Goal: Check status: Check status

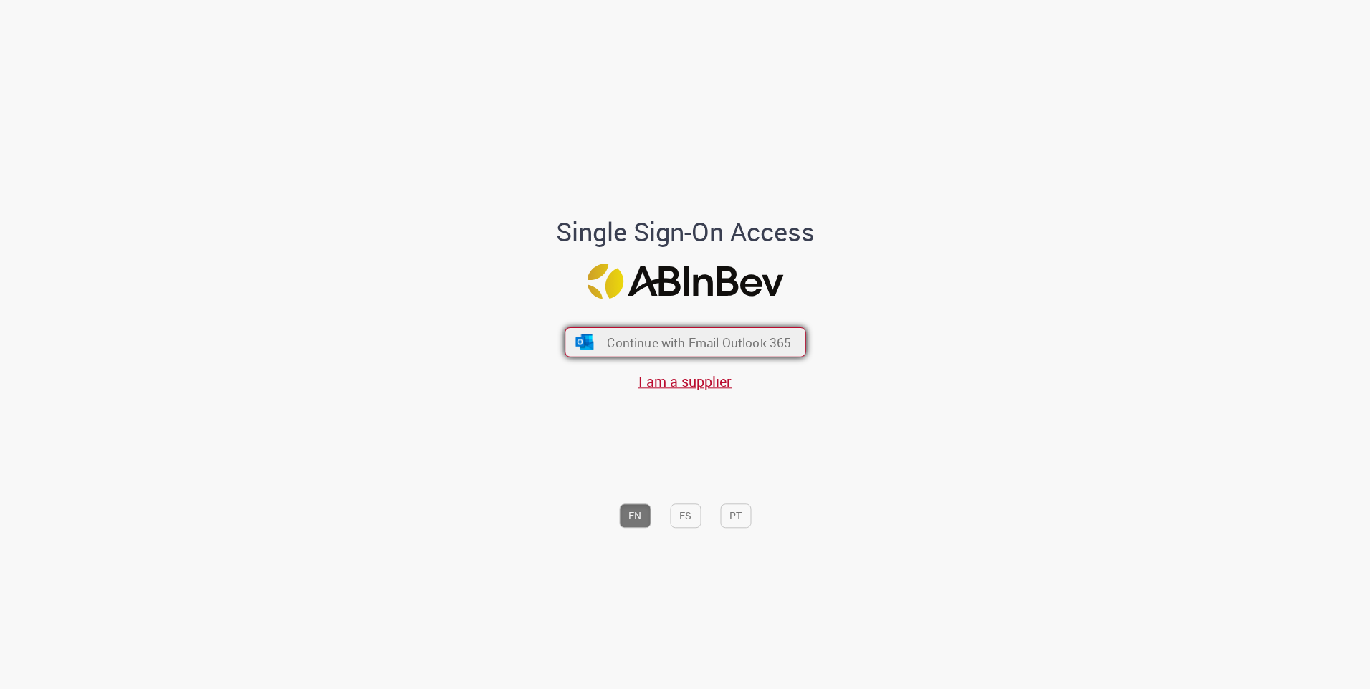
click at [681, 338] on span "Continue with Email Outlook 365" at bounding box center [699, 342] width 184 height 16
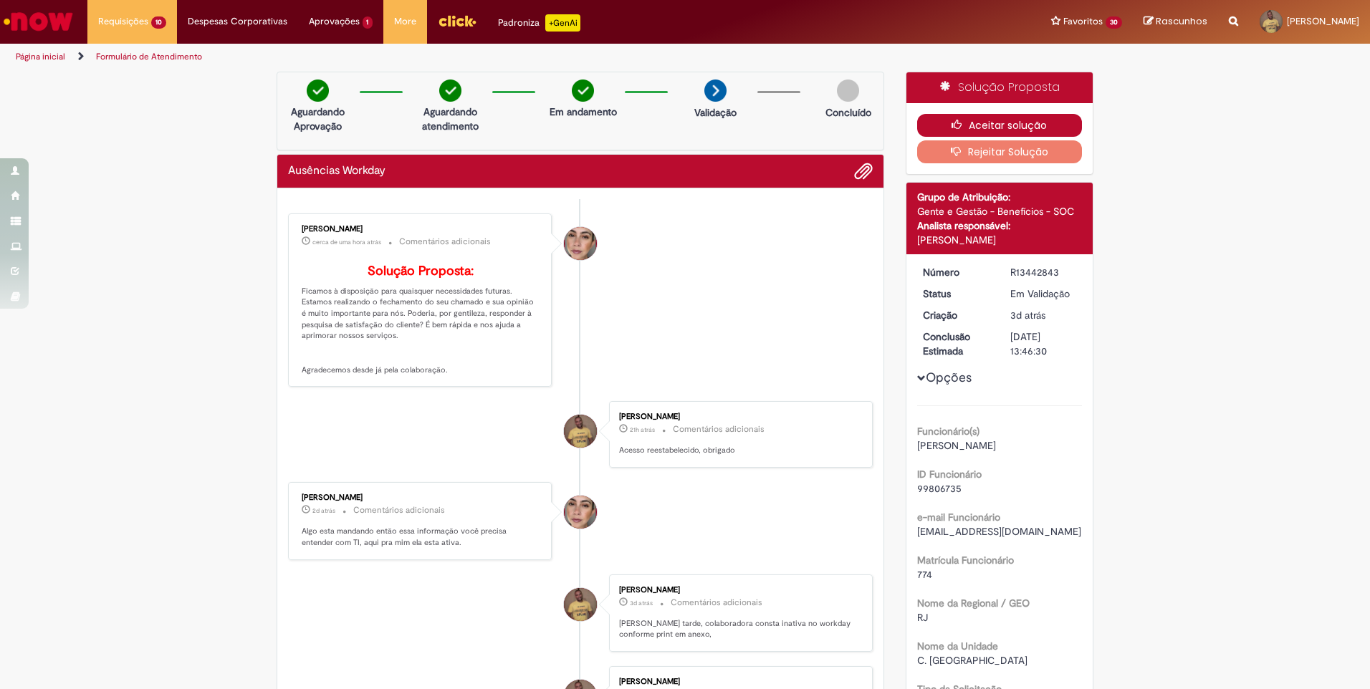
click at [951, 125] on icon "button" at bounding box center [959, 125] width 17 height 10
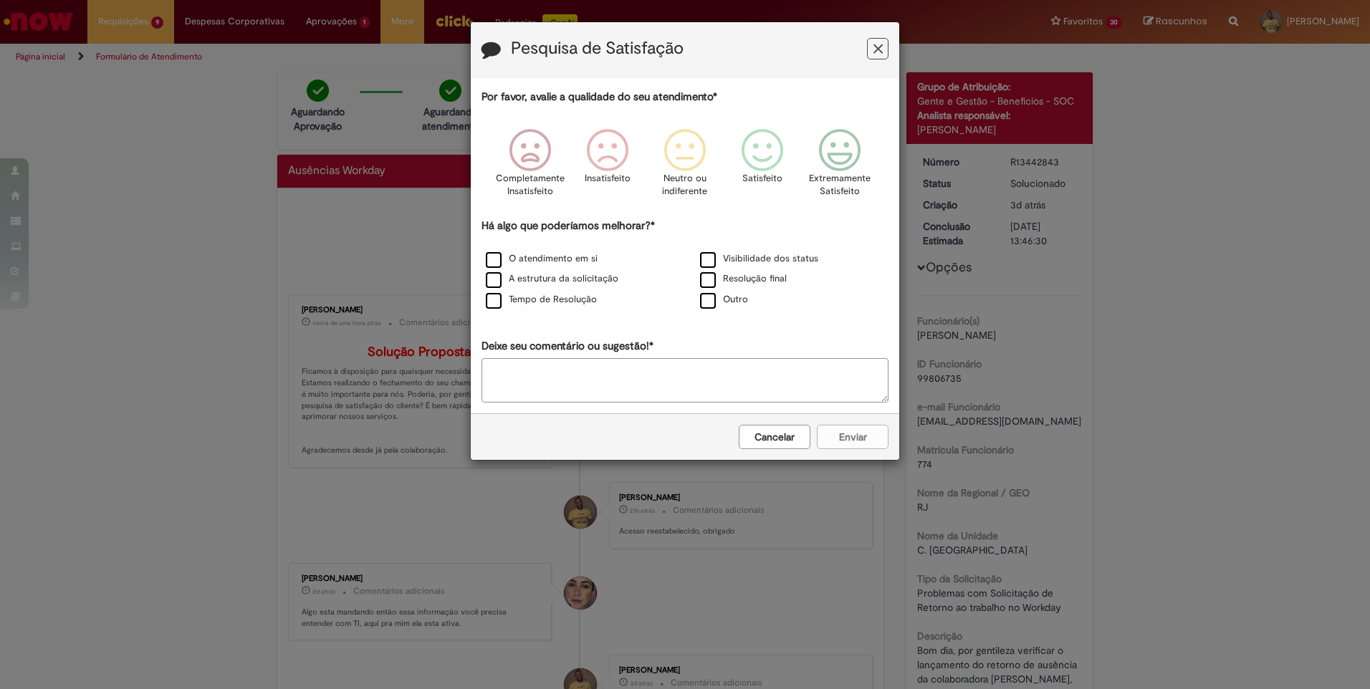
click at [882, 49] on icon "Feedback" at bounding box center [877, 49] width 9 height 15
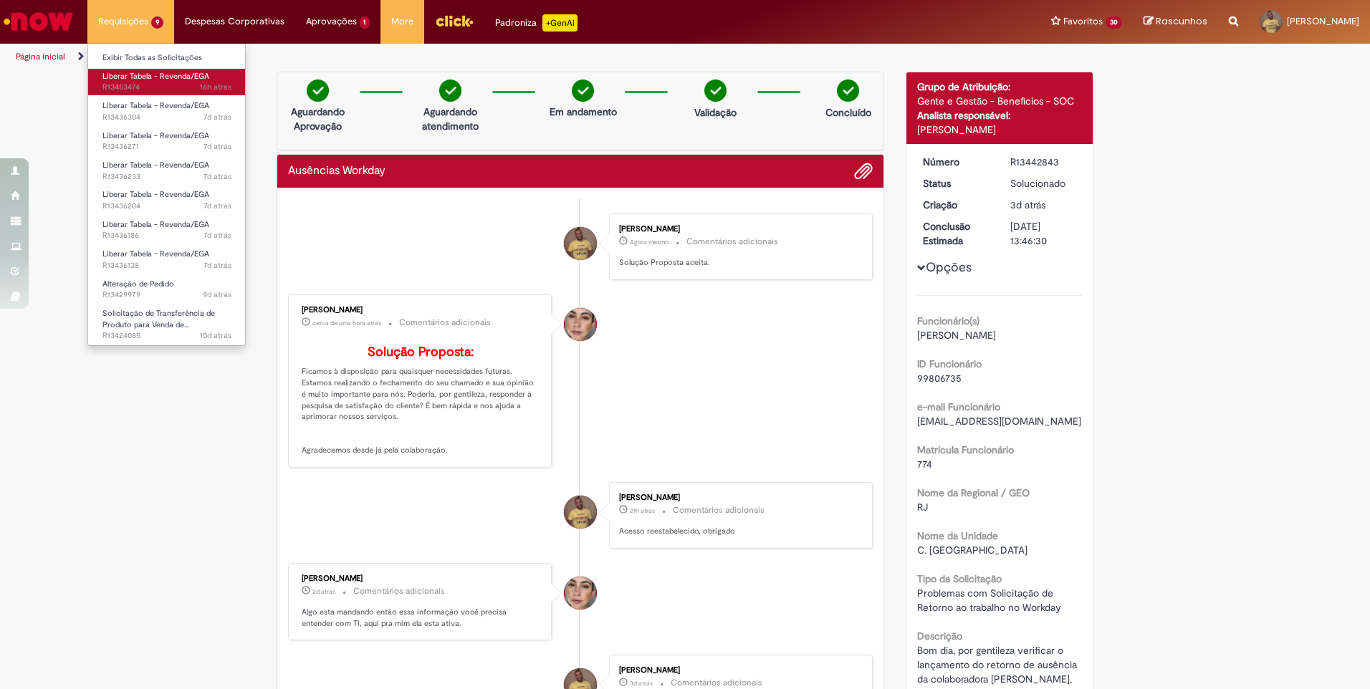
click at [124, 85] on span "16h atrás 16 horas atrás R13453474" at bounding box center [166, 87] width 129 height 11
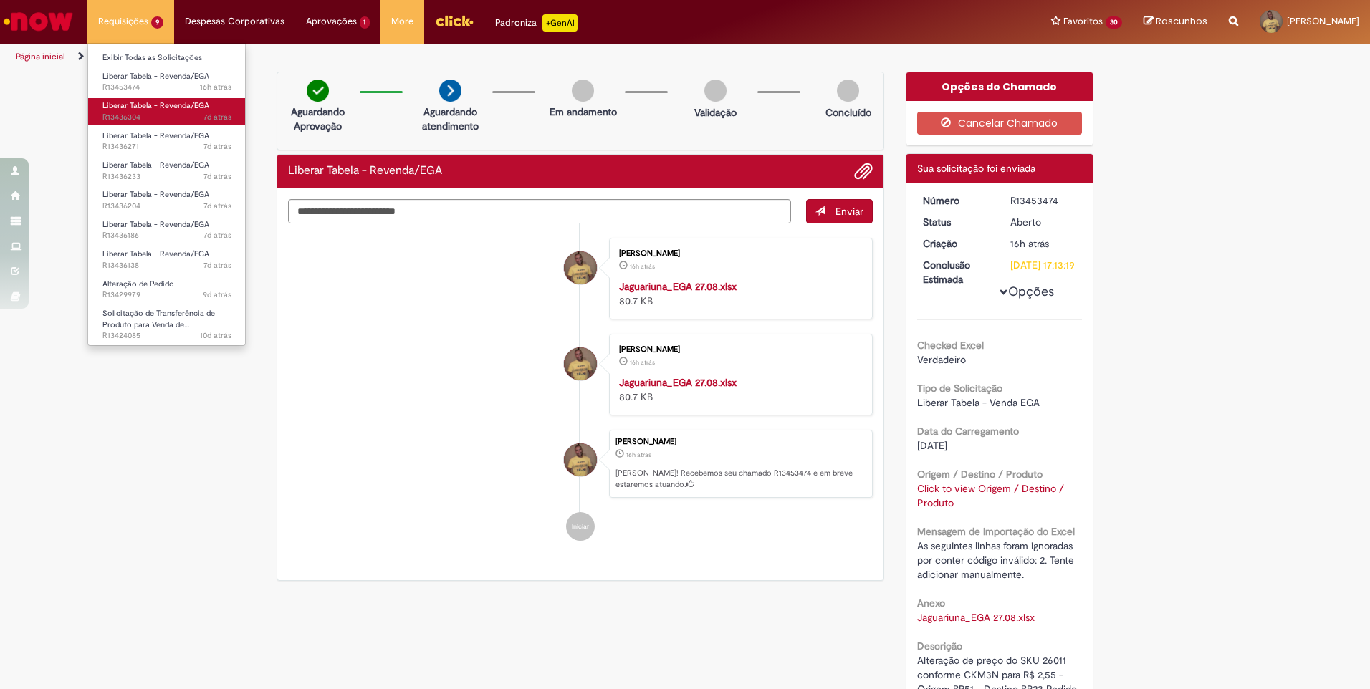
click at [141, 122] on span "7d atrás 7 dias atrás R13436304" at bounding box center [166, 117] width 129 height 11
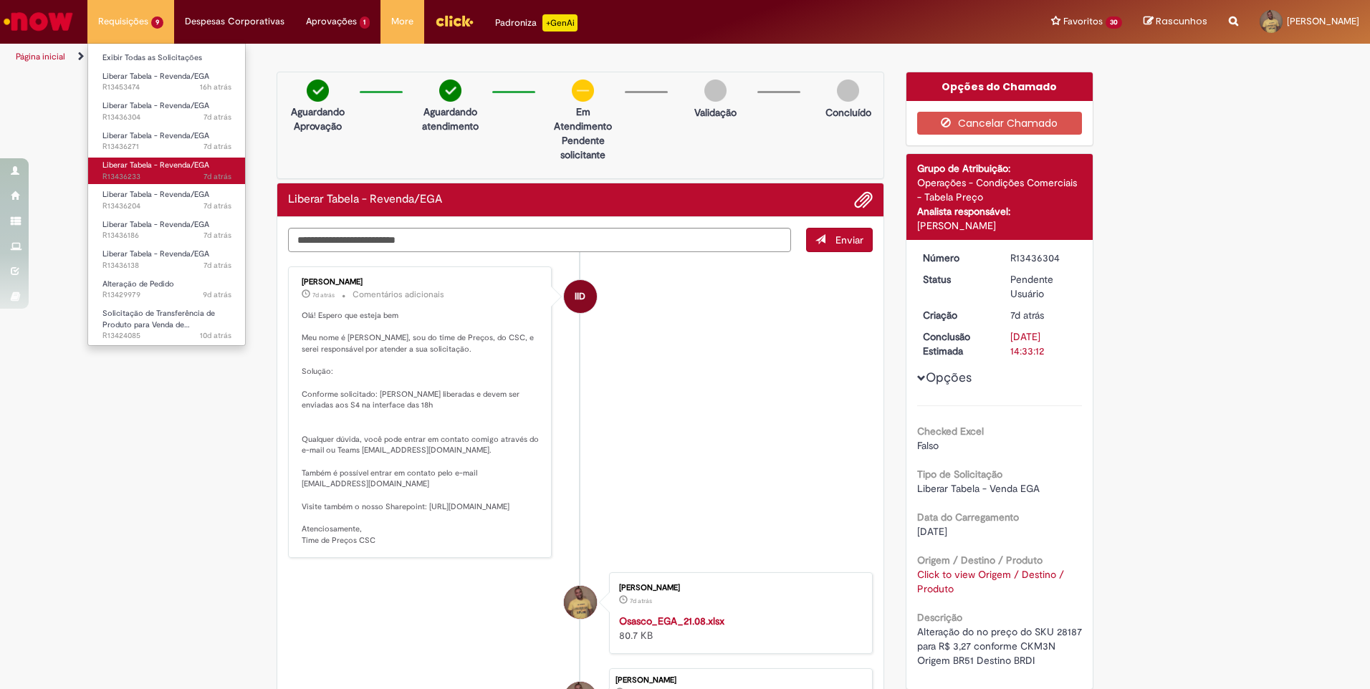
click at [140, 166] on span "Liberar Tabela - Revenda/EGA" at bounding box center [155, 165] width 107 height 11
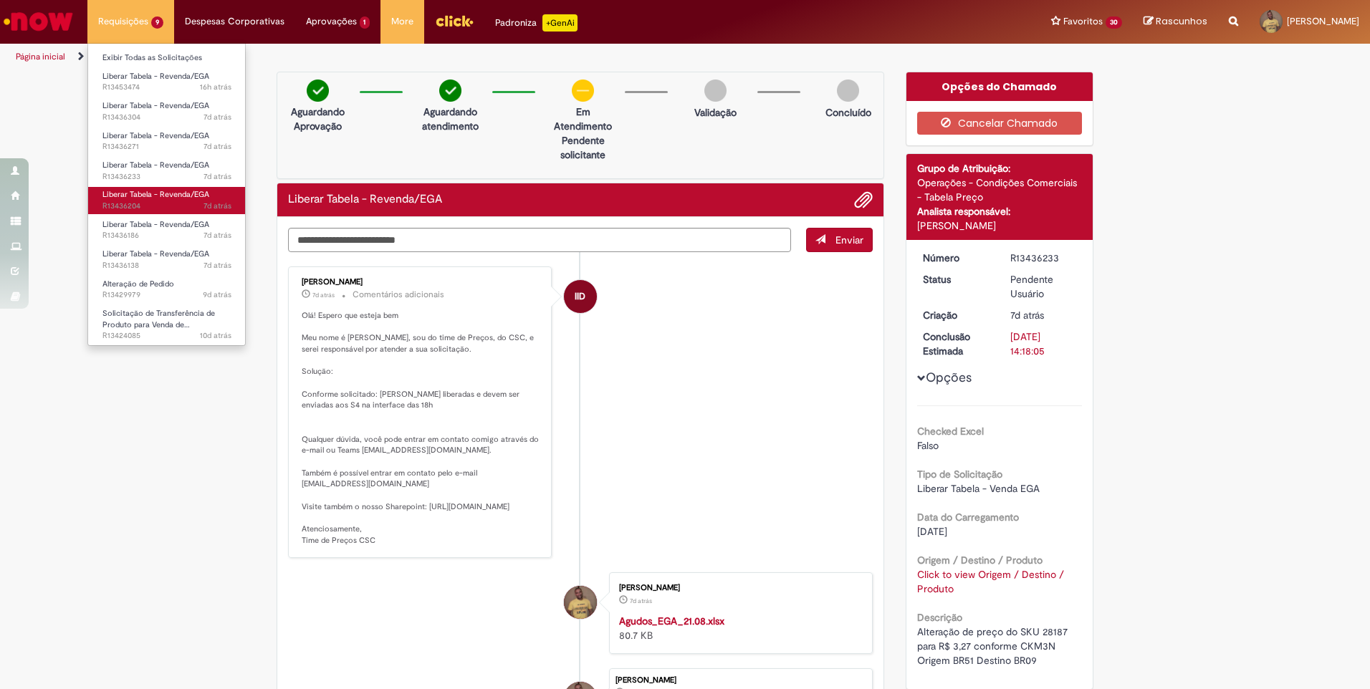
click at [136, 195] on span "Liberar Tabela - Revenda/EGA" at bounding box center [155, 194] width 107 height 11
